Goal: Find specific page/section: Find specific page/section

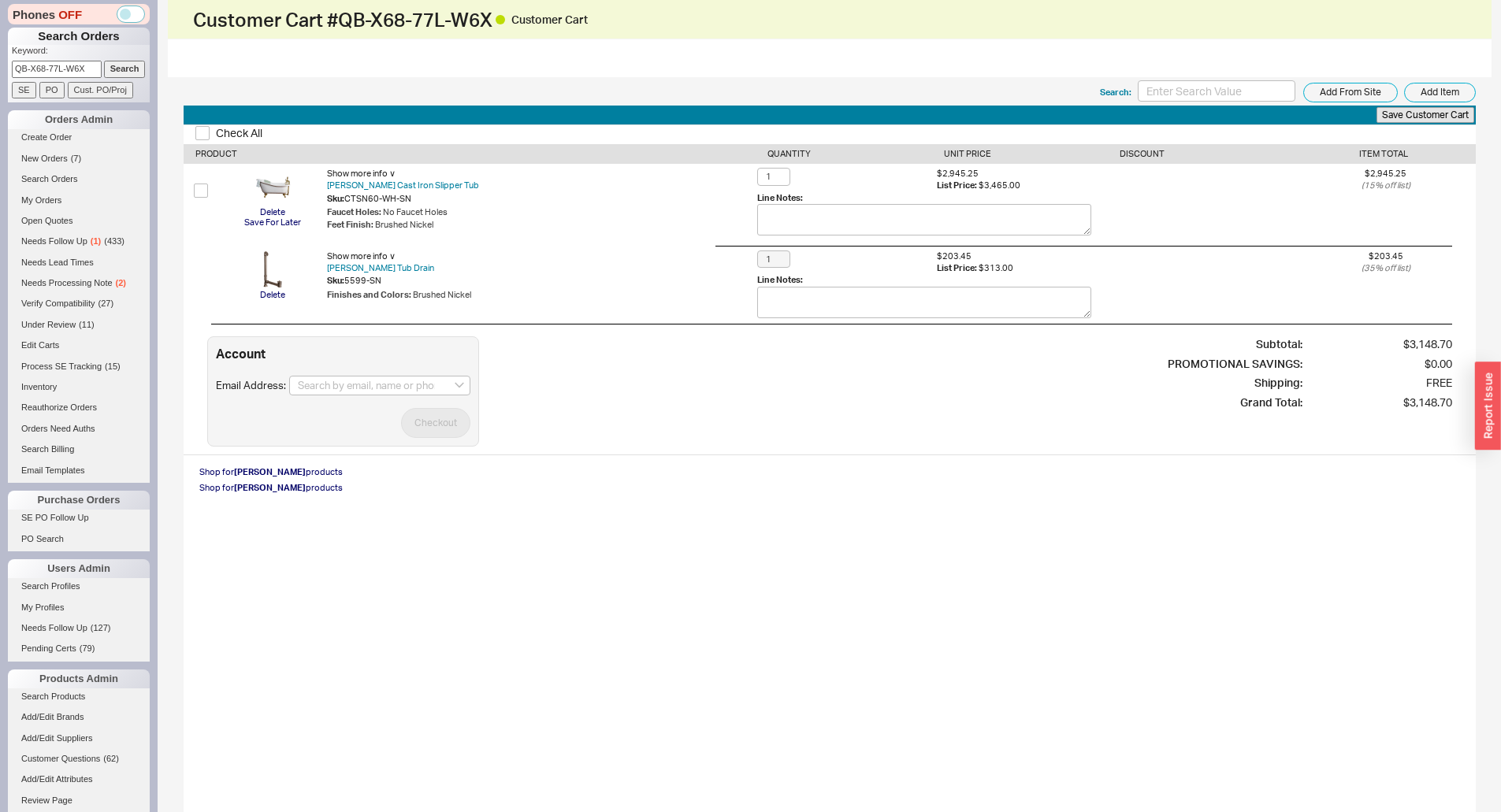
click at [677, 210] on div "Faucet Holes : No Faucet Holes" at bounding box center [543, 212] width 431 height 12
drag, startPoint x: 497, startPoint y: 15, endPoint x: 341, endPoint y: 23, distance: 156.2
click at [341, 23] on h1 "Customer Cart # QB-X68-77L-W6X Customer Cart" at bounding box center [512, 20] width 637 height 22
copy h1 "QB-X68-77L-W6X"
click at [375, 33] on div "Customer Cart # QB-X68-77L-W6X Customer Cart" at bounding box center [830, 20] width 1324 height 39
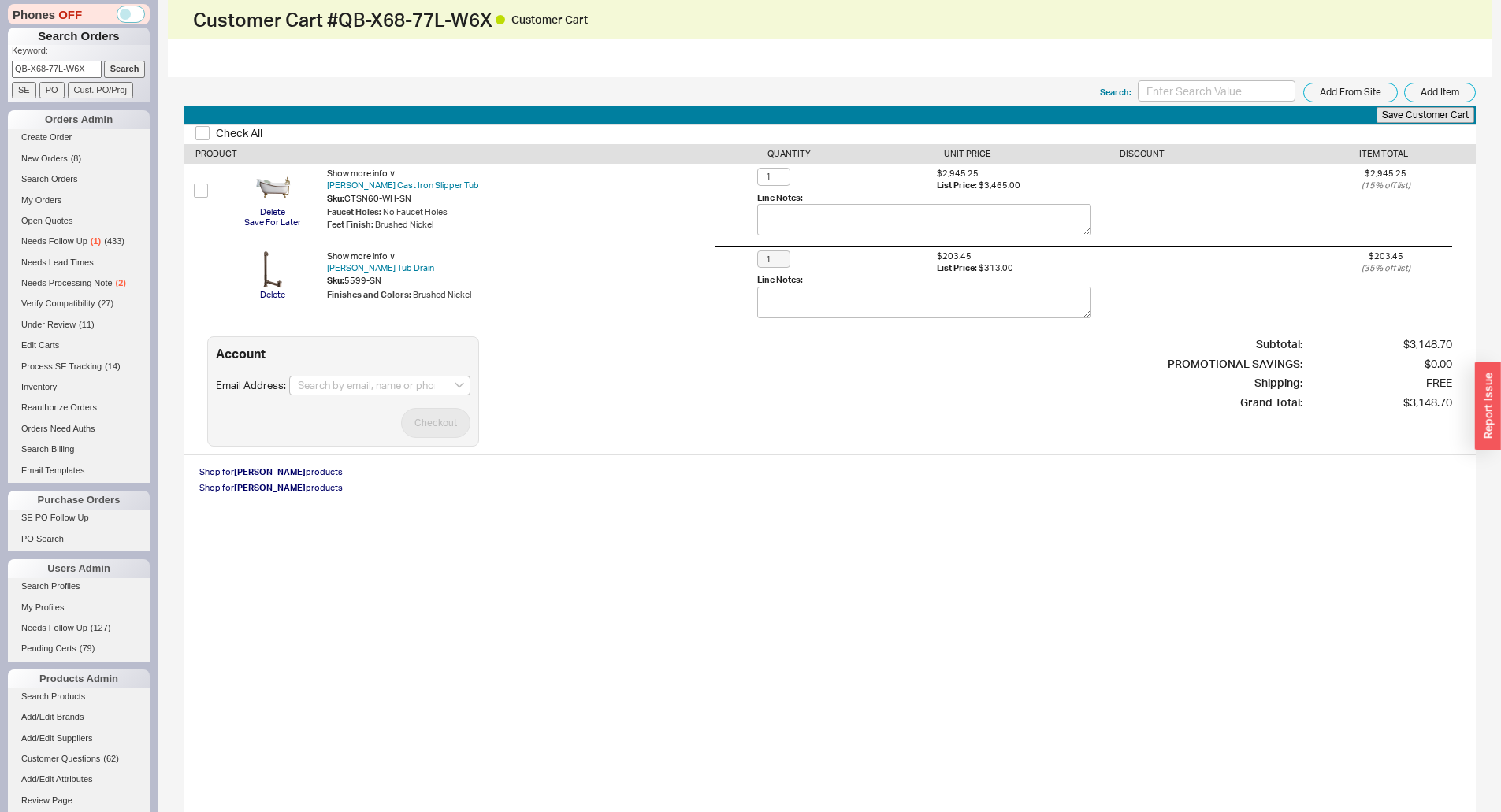
click at [76, 74] on input "QB-X68-77L-W6X" at bounding box center [56, 68] width 90 height 17
click at [75, 74] on input "QB-X68-77L-W6X" at bounding box center [56, 68] width 90 height 17
paste input "941550"
type input "941550"
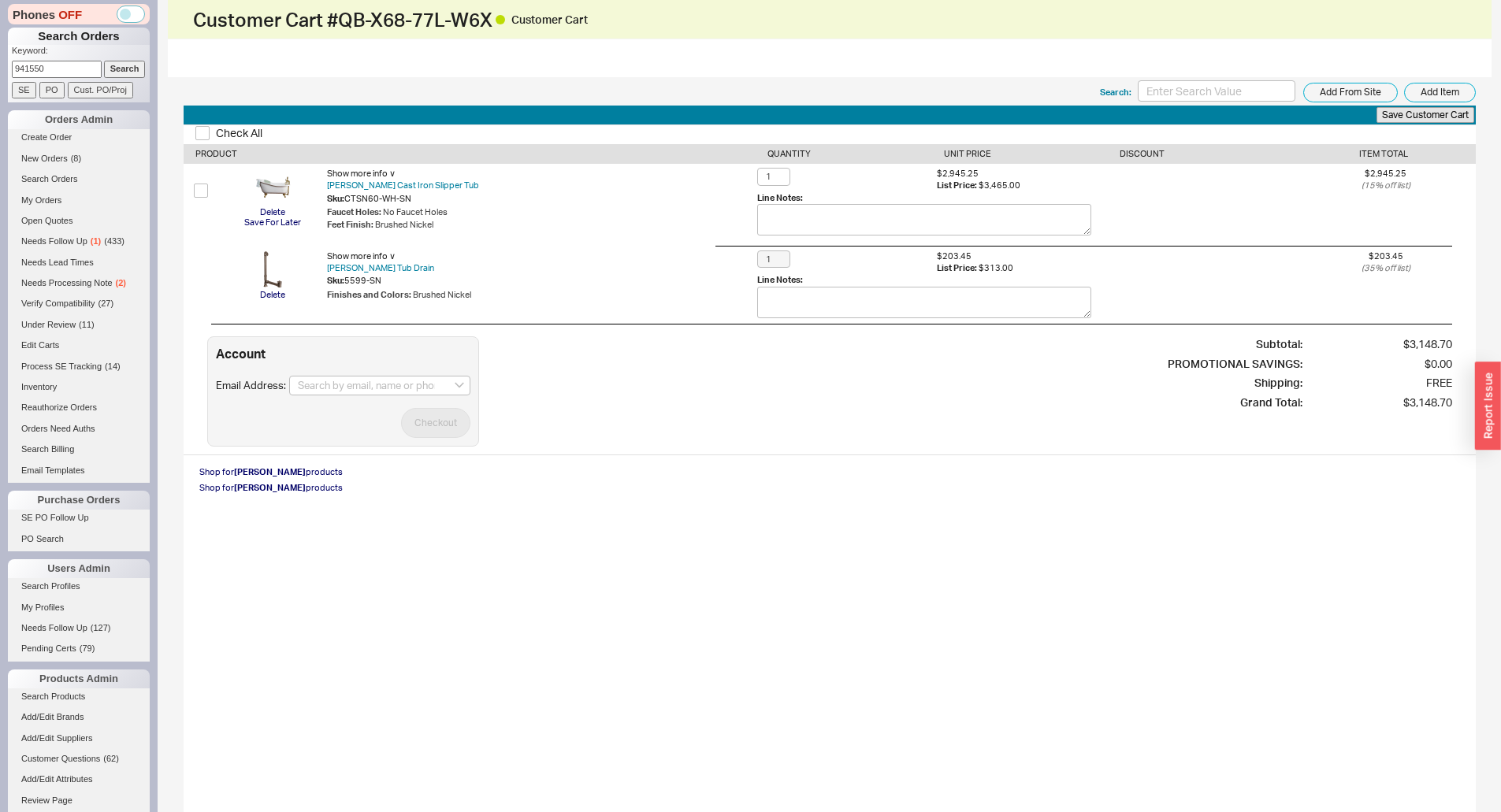
click at [115, 69] on input "Search" at bounding box center [125, 68] width 42 height 17
